Goal: Use online tool/utility: Use online tool/utility

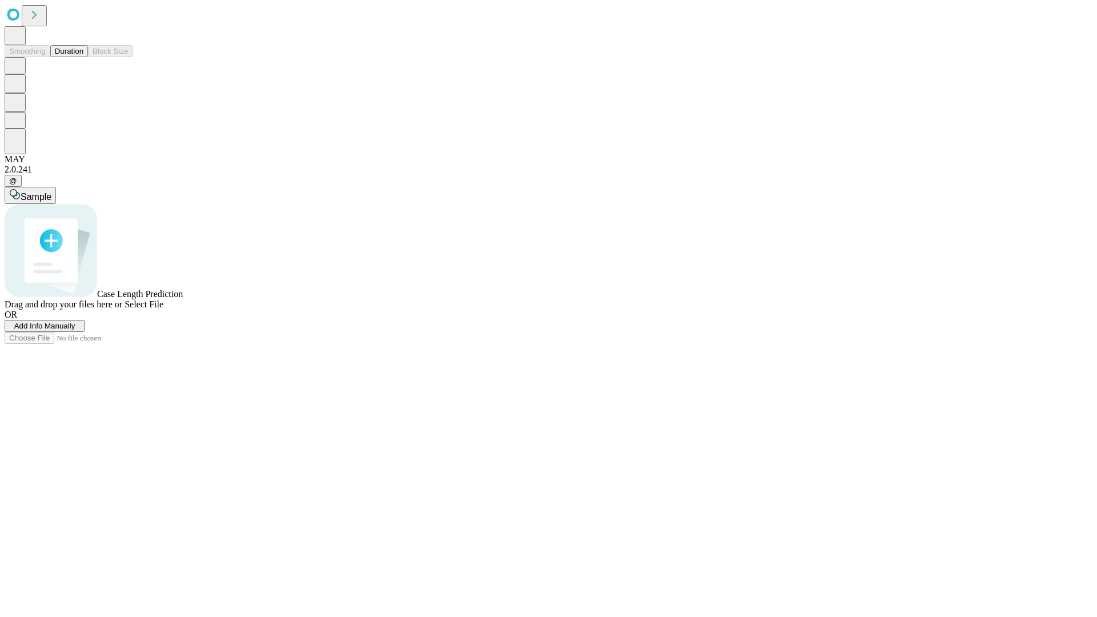
click at [83, 57] on button "Duration" at bounding box center [69, 51] width 38 height 12
click at [163, 309] on span "Select File" at bounding box center [144, 305] width 39 height 10
